Goal: Information Seeking & Learning: Learn about a topic

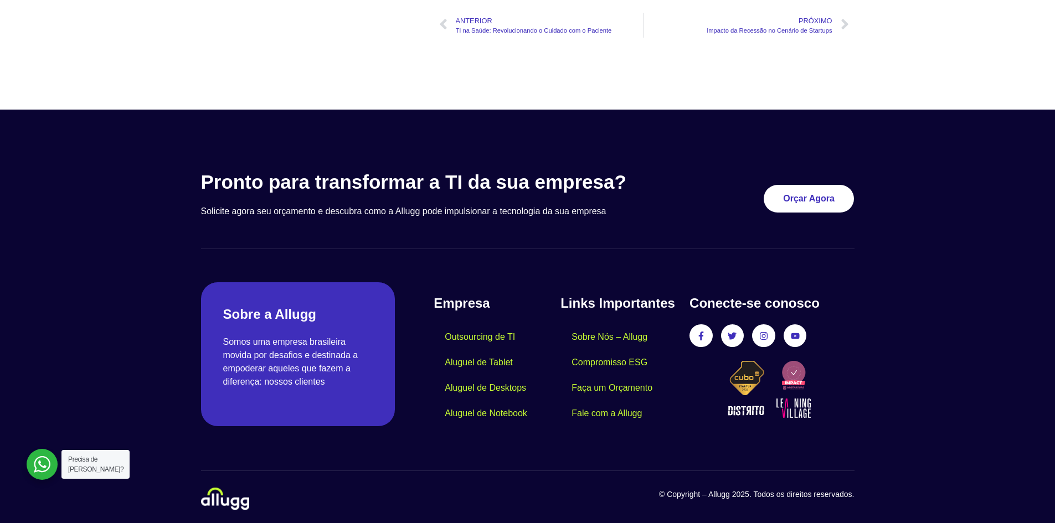
scroll to position [1713, 0]
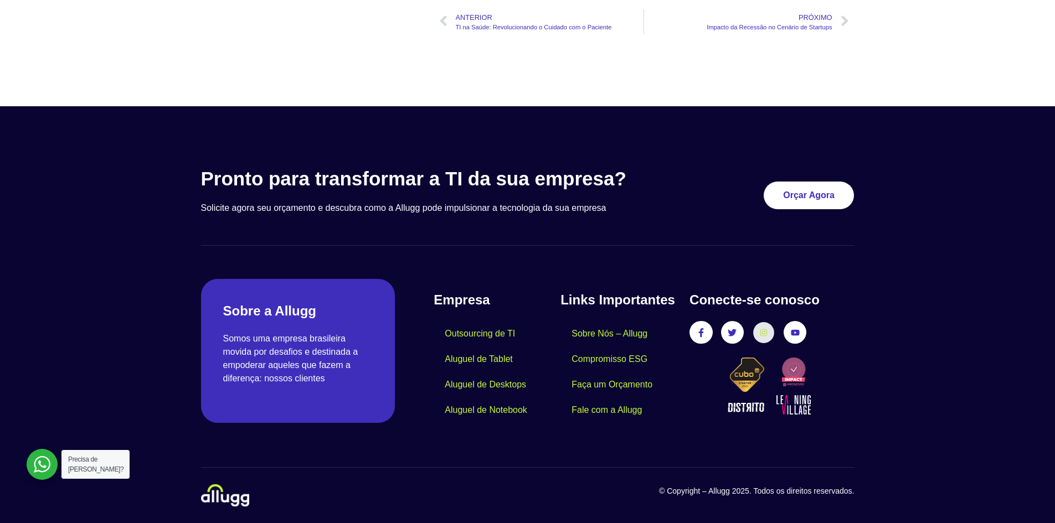
click at [765, 338] on link "Instagram" at bounding box center [763, 332] width 20 height 20
click at [762, 334] on icon at bounding box center [764, 332] width 8 height 8
click at [761, 333] on icon at bounding box center [764, 332] width 8 height 8
click at [764, 336] on icon at bounding box center [763, 332] width 7 height 7
click at [764, 333] on icon at bounding box center [764, 332] width 8 height 8
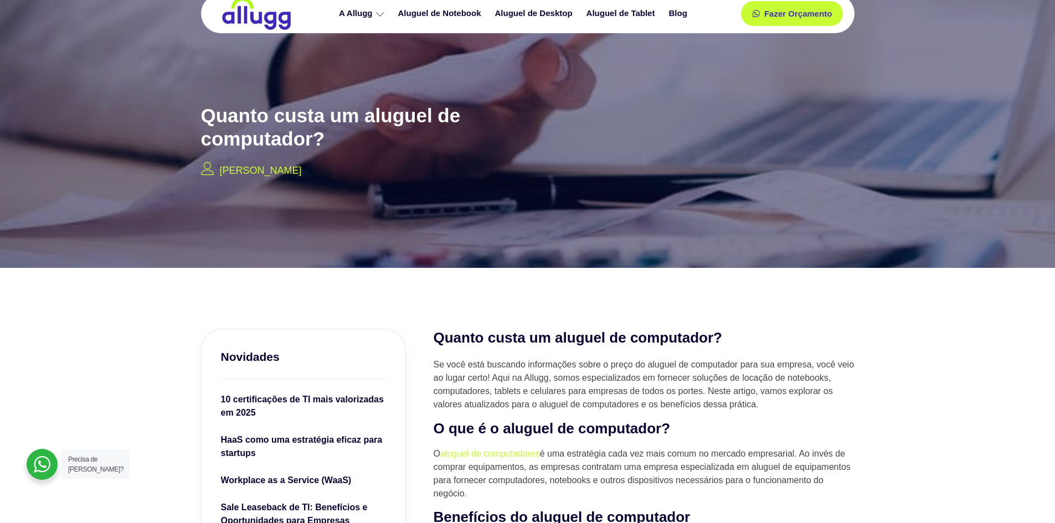
scroll to position [0, 0]
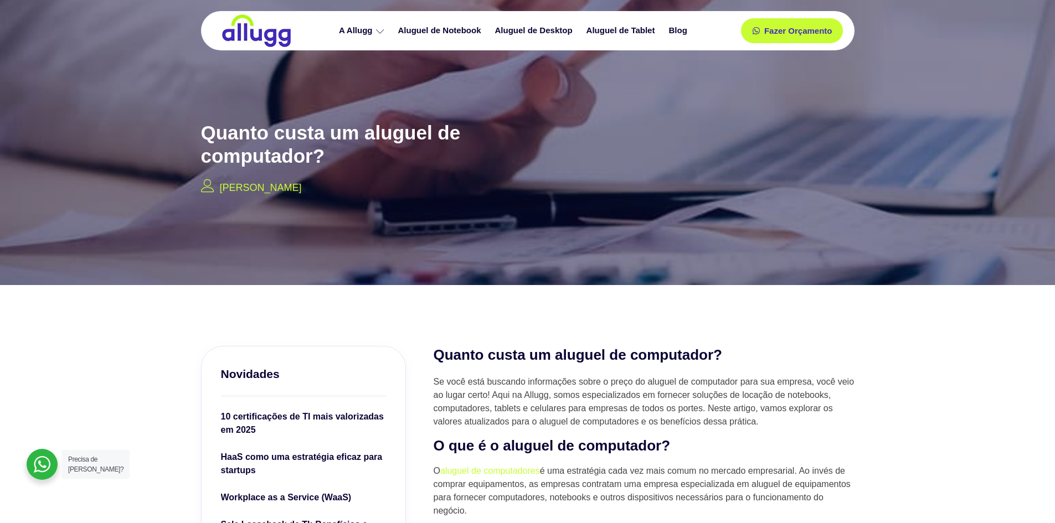
click at [269, 32] on img at bounding box center [256, 31] width 72 height 34
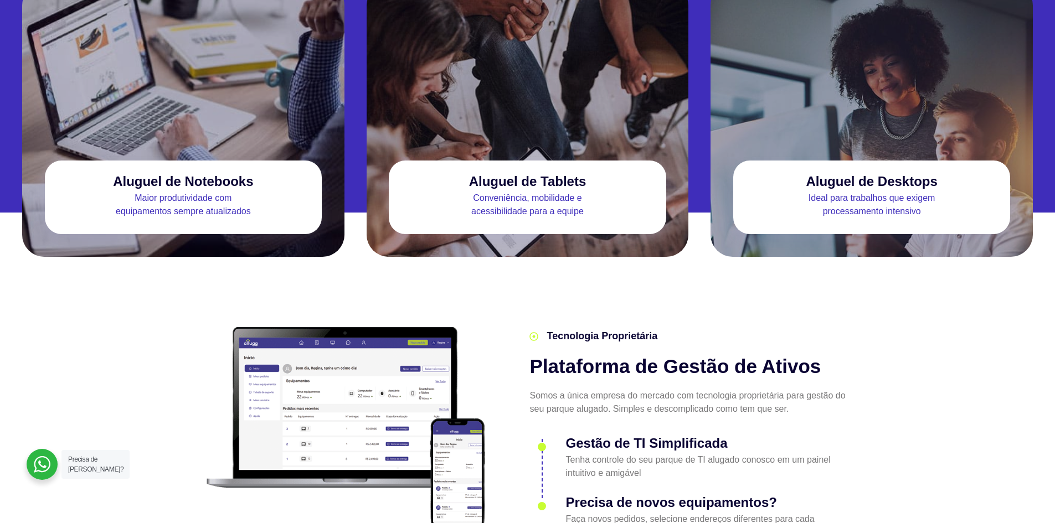
scroll to position [1107, 0]
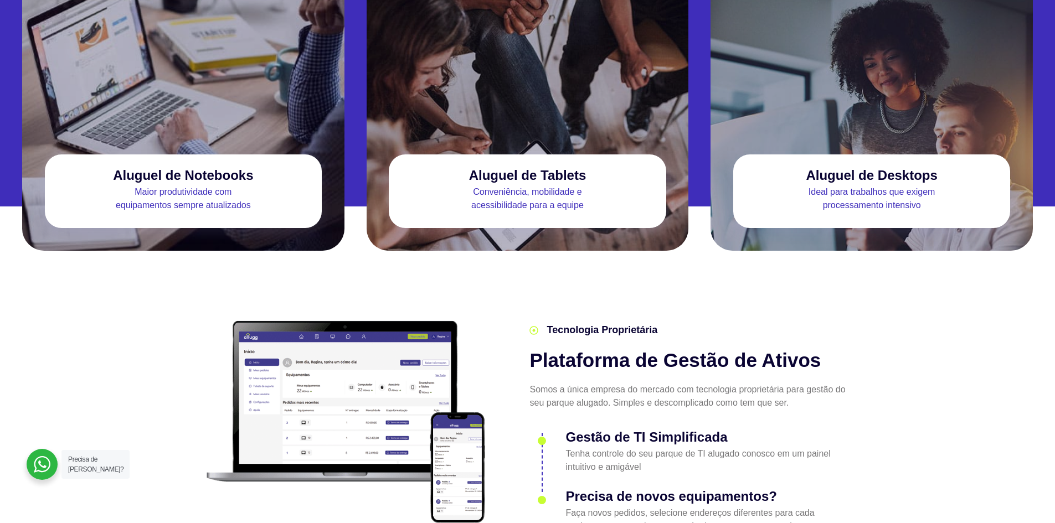
click at [232, 185] on p "Maior produtividade com equipamentos sempre atualizados" at bounding box center [183, 198] width 277 height 27
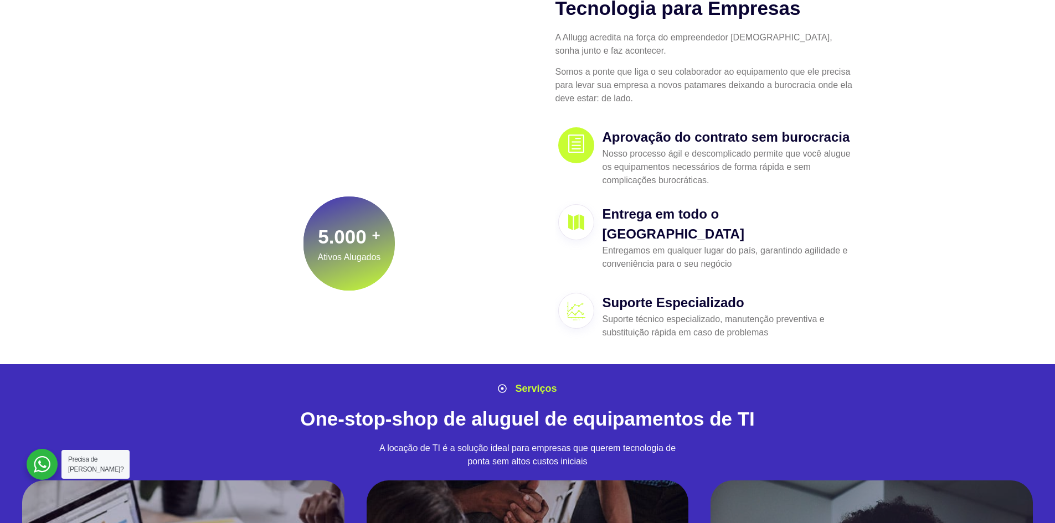
scroll to position [0, 0]
